Goal: Find contact information

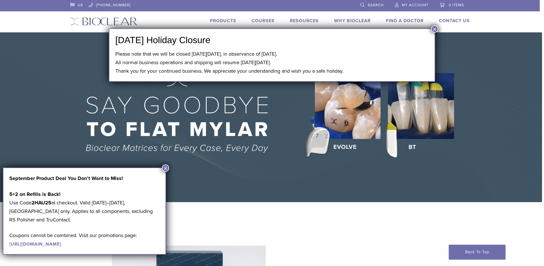
click at [434, 28] on button "×" at bounding box center [434, 28] width 7 height 7
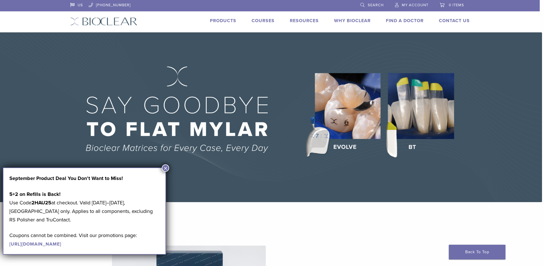
click at [166, 167] on button "×" at bounding box center [165, 167] width 7 height 7
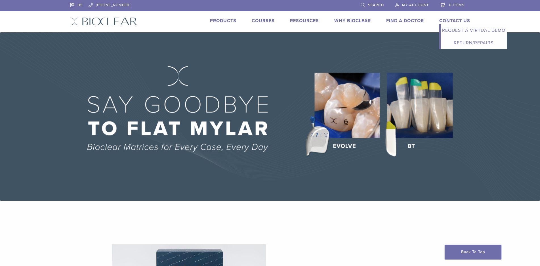
click at [460, 21] on link "Contact Us" at bounding box center [454, 21] width 31 height 6
